Goal: Entertainment & Leisure: Consume media (video, audio)

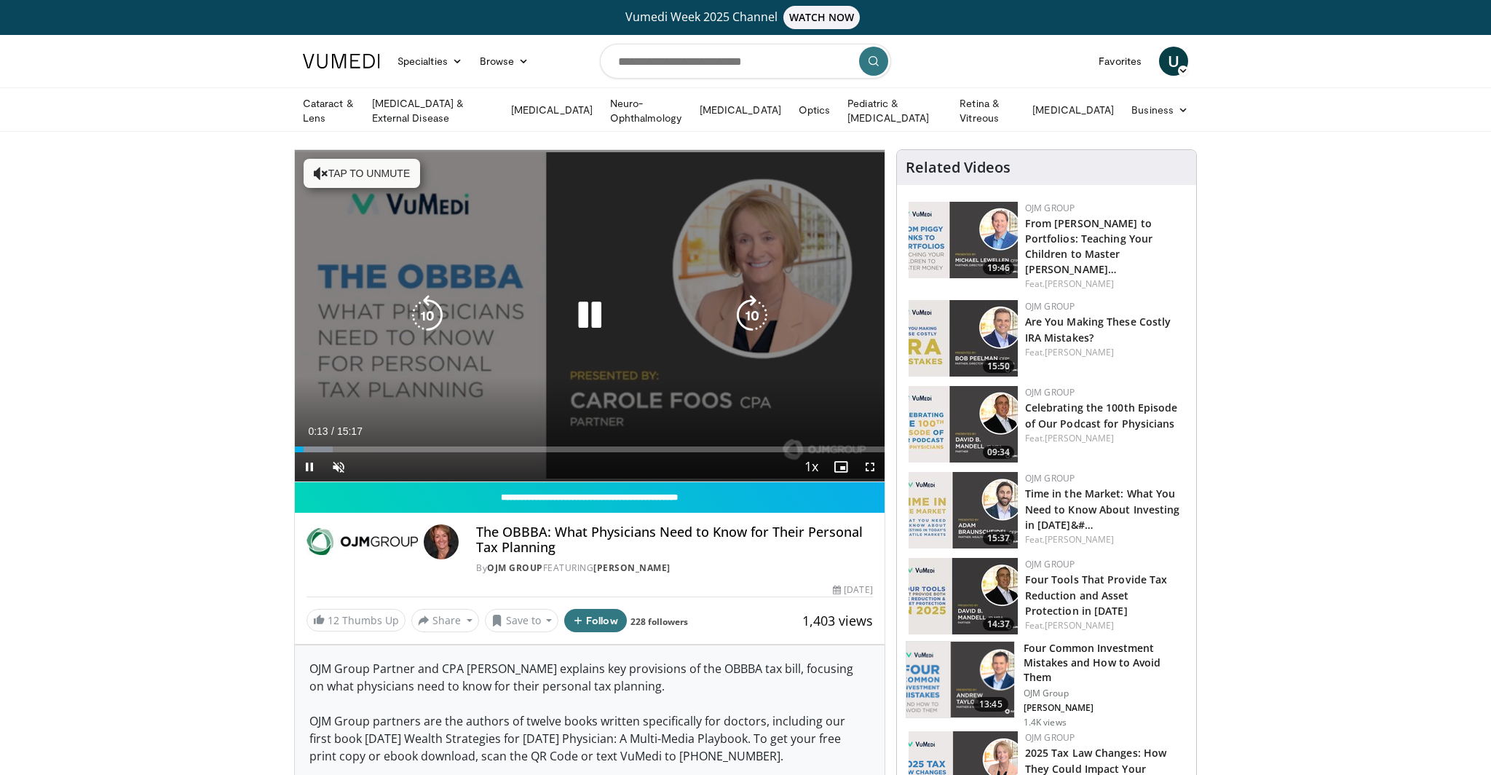
click at [368, 167] on button "Tap to unmute" at bounding box center [362, 173] width 116 height 29
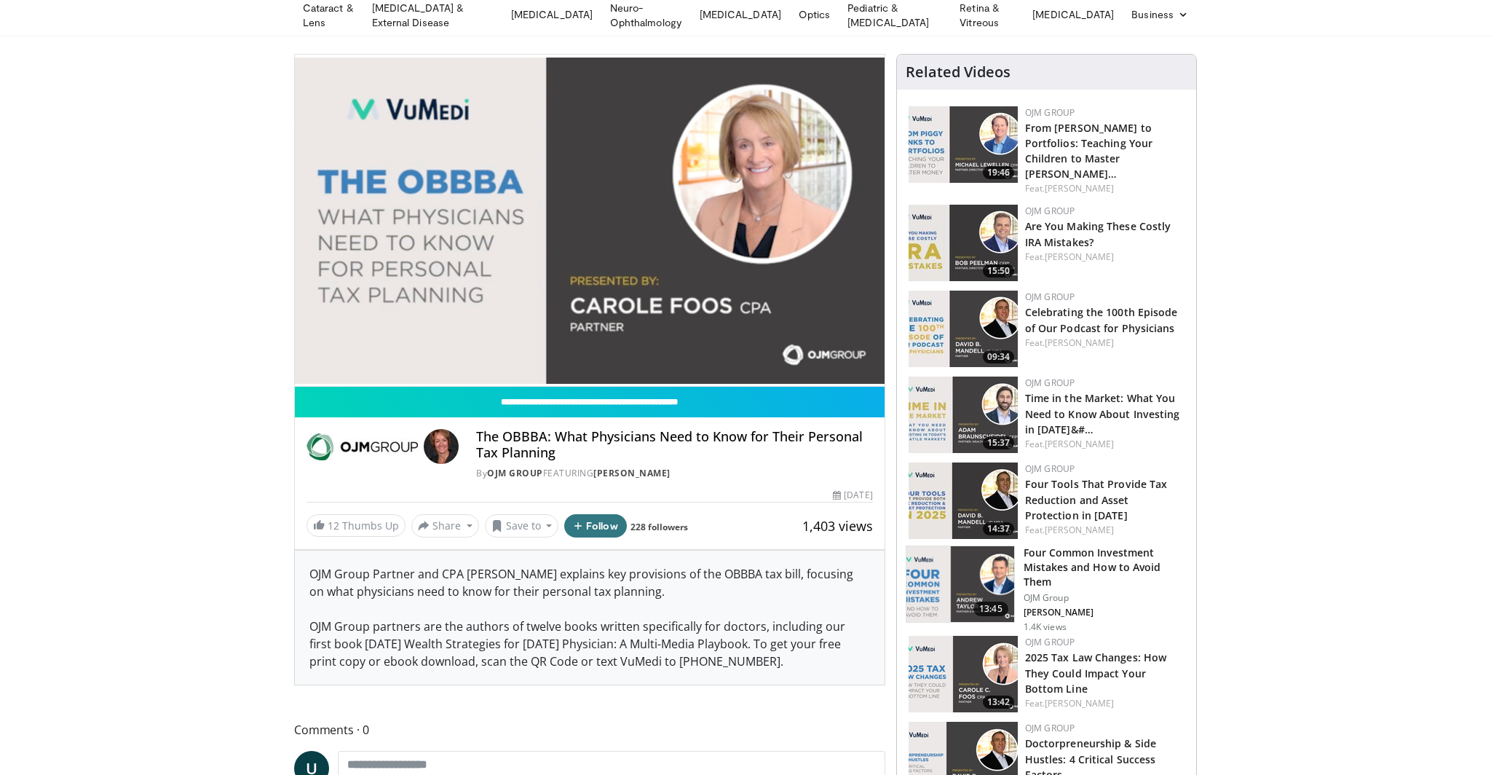
scroll to position [92, 0]
